Goal: Use online tool/utility: Utilize a website feature to perform a specific function

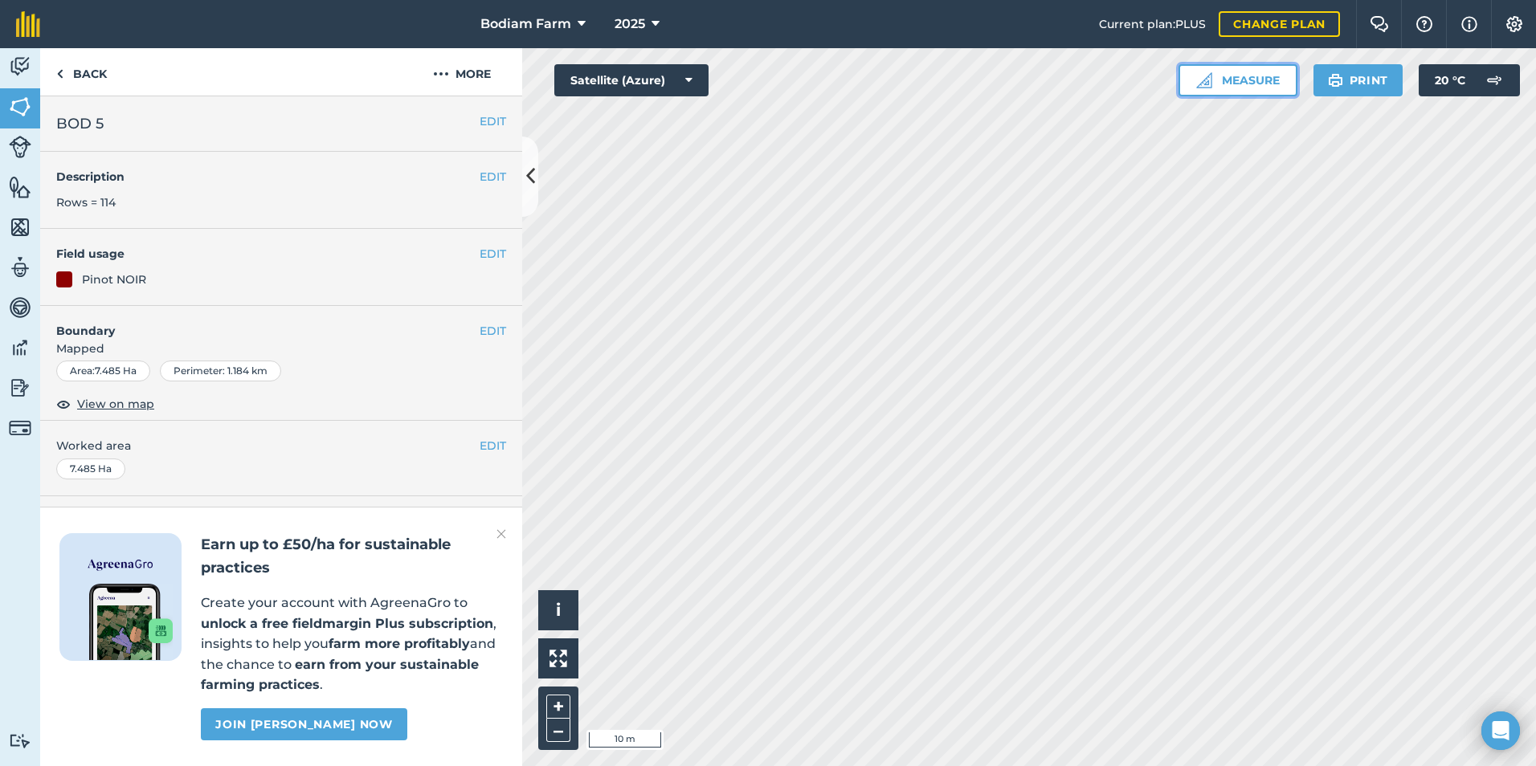
click at [1244, 73] on button "Measure" at bounding box center [1237, 80] width 119 height 32
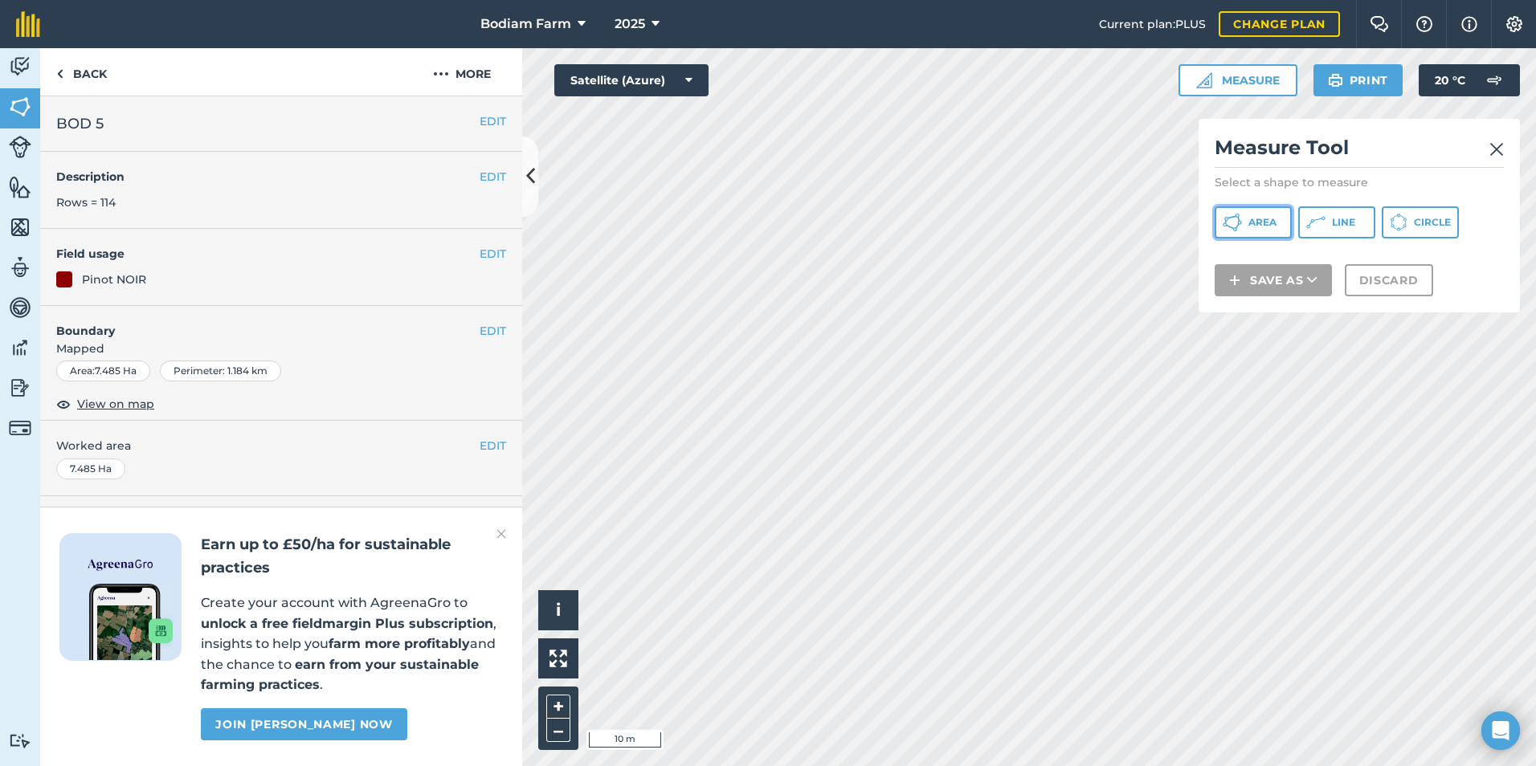
click at [1271, 231] on button "Area" at bounding box center [1253, 222] width 77 height 32
